Goal: Check status: Check status

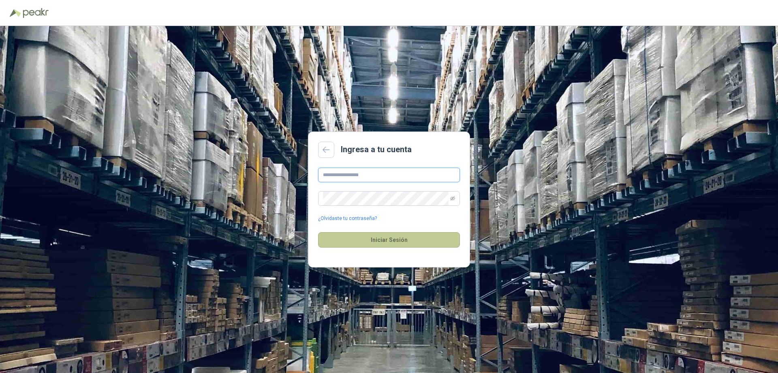
type input "**********"
click at [380, 240] on button "Iniciar Sesión" at bounding box center [389, 239] width 142 height 15
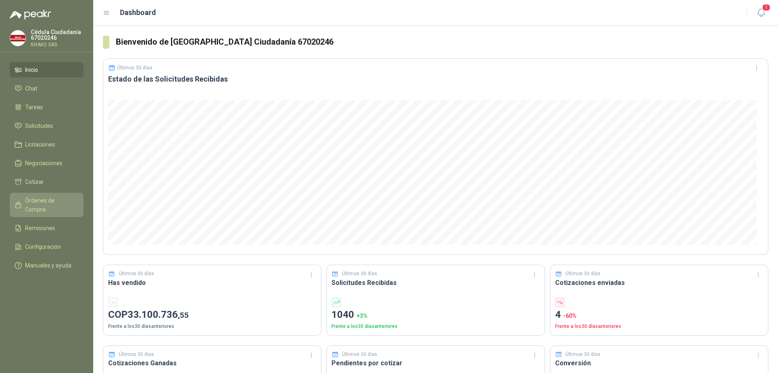
click at [64, 201] on span "Órdenes de Compra" at bounding box center [50, 205] width 51 height 18
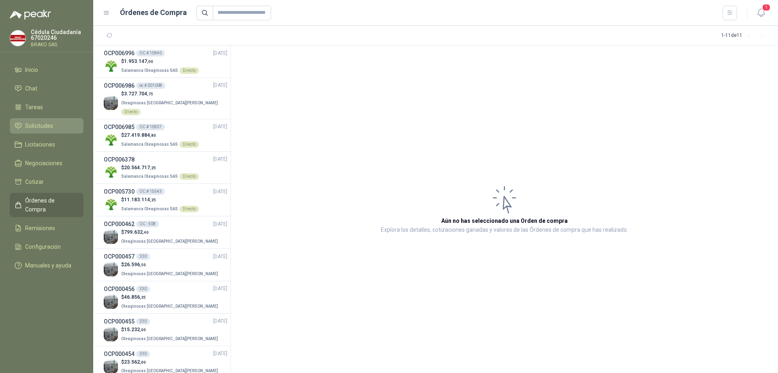
click at [42, 123] on span "Solicitudes" at bounding box center [39, 125] width 28 height 9
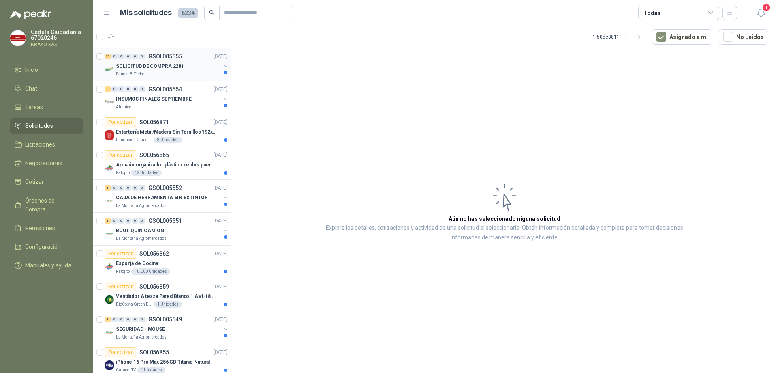
click at [150, 69] on p "SOLICITUD DE COMPRA 2281" at bounding box center [150, 66] width 68 height 8
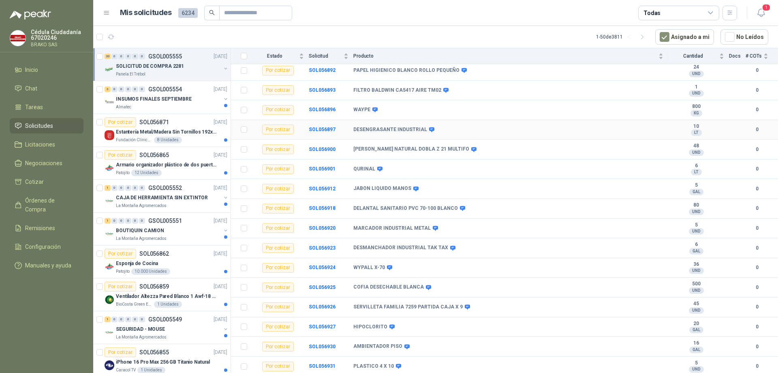
scroll to position [175, 0]
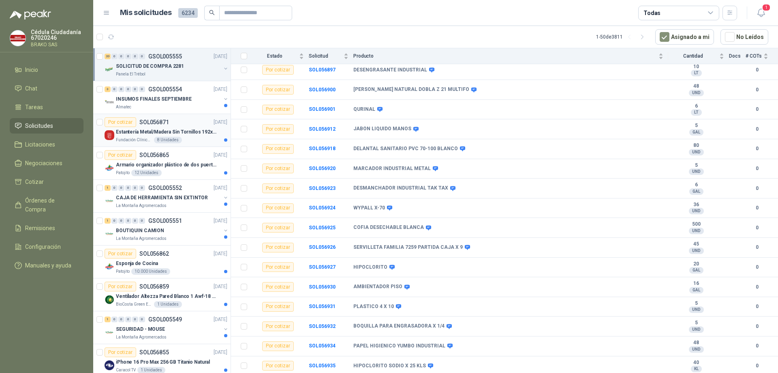
click at [139, 128] on p "Estantería Metal/Madera Sin Tornillos 192x100x50 cm 5 Niveles Gris" at bounding box center [166, 132] width 101 height 8
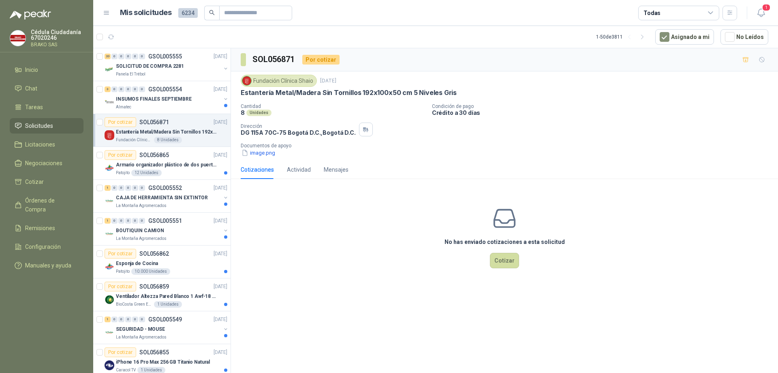
click at [56, 127] on li "Solicitudes" at bounding box center [47, 125] width 64 height 9
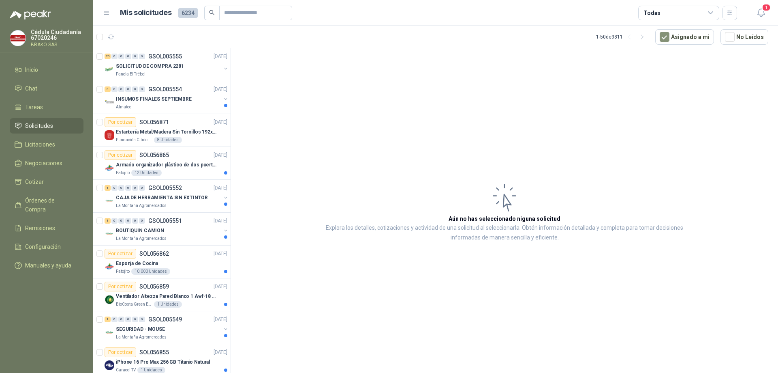
click at [56, 127] on li "Solicitudes" at bounding box center [47, 125] width 64 height 9
